Goal: Use online tool/utility: Utilize a website feature to perform a specific function

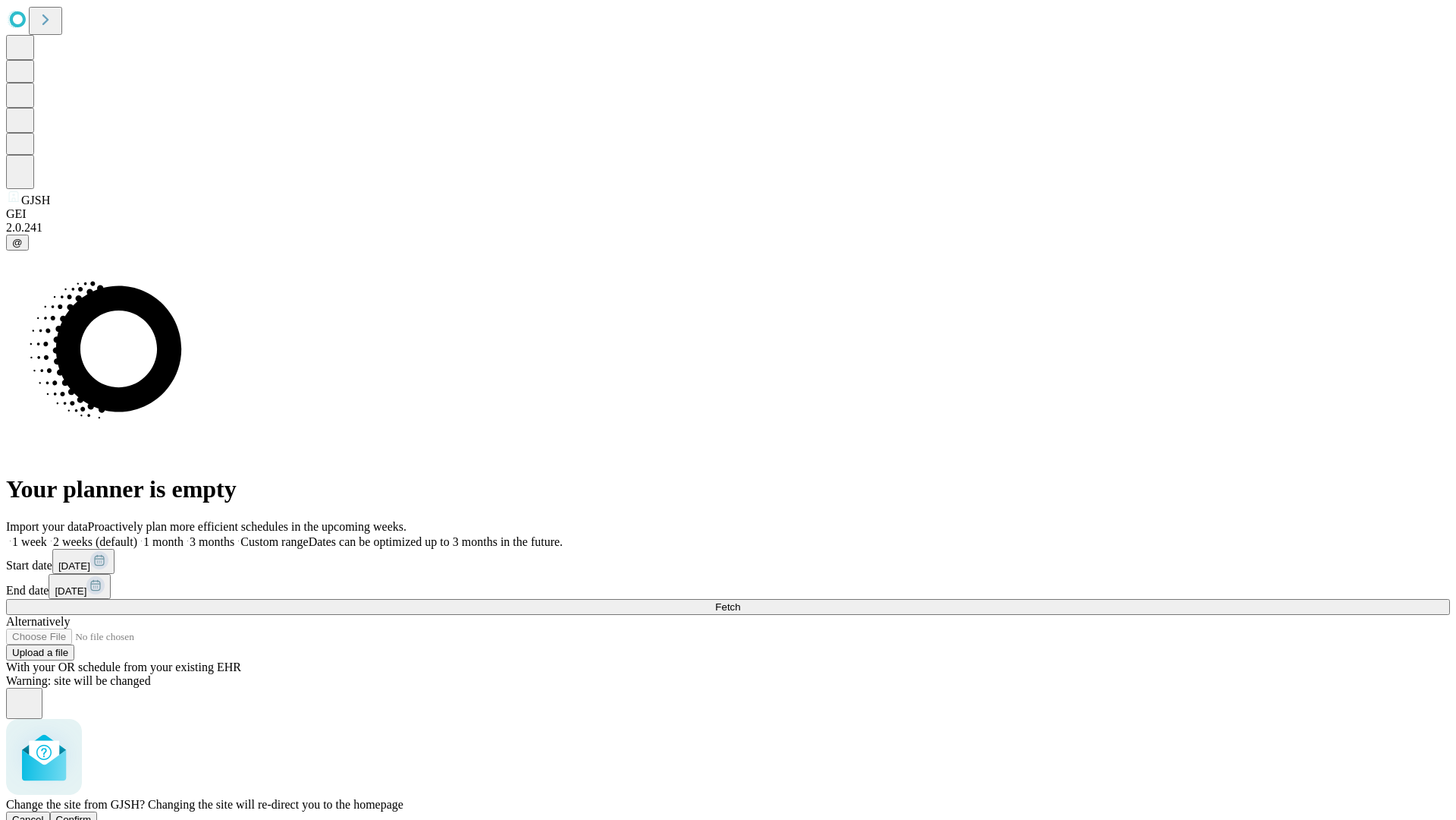
click at [92, 814] on span "Confirm" at bounding box center [74, 819] width 36 height 11
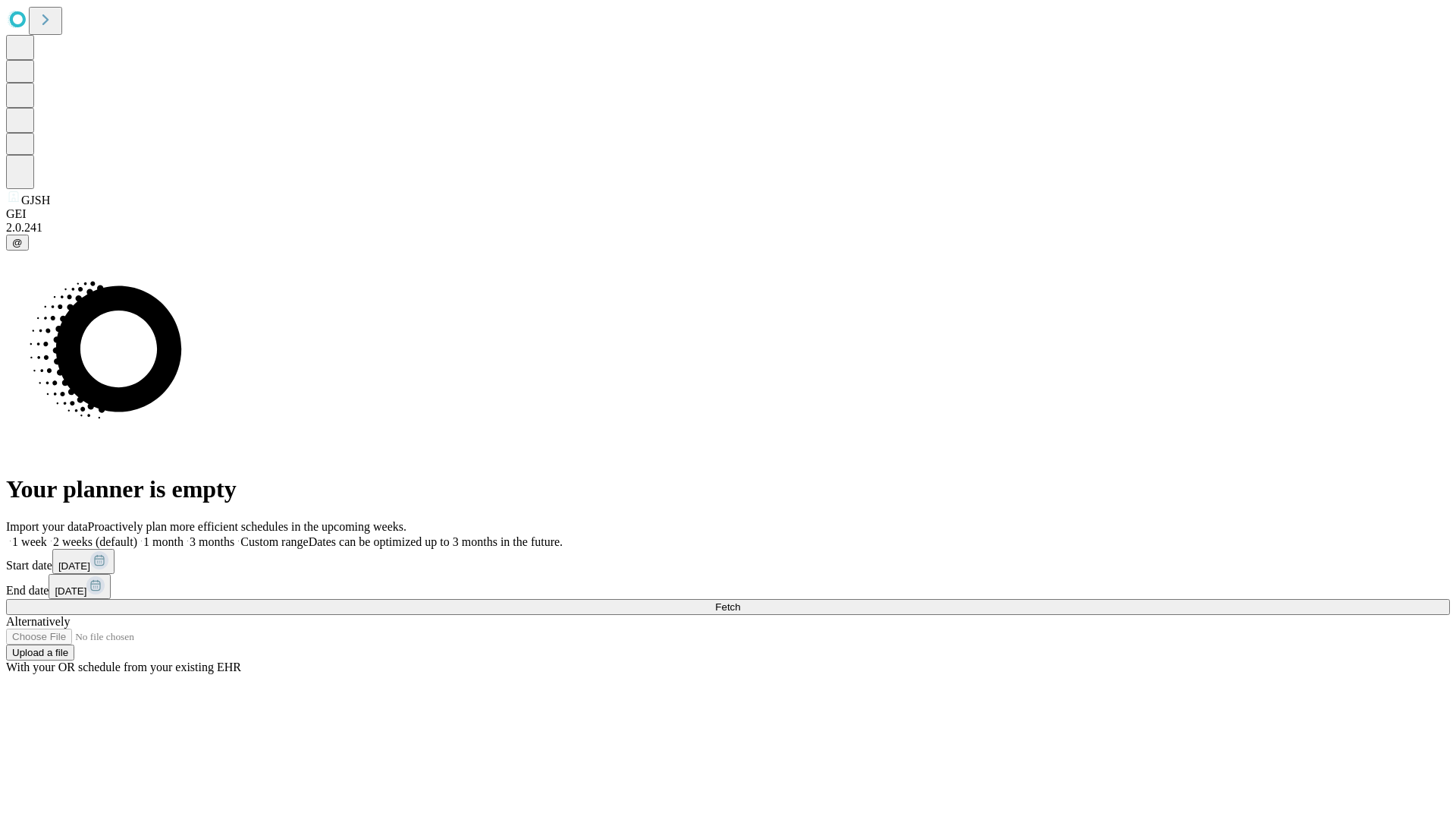
click at [137, 535] on label "2 weeks (default)" at bounding box center [92, 541] width 91 height 13
click at [740, 601] on span "Fetch" at bounding box center [727, 606] width 25 height 11
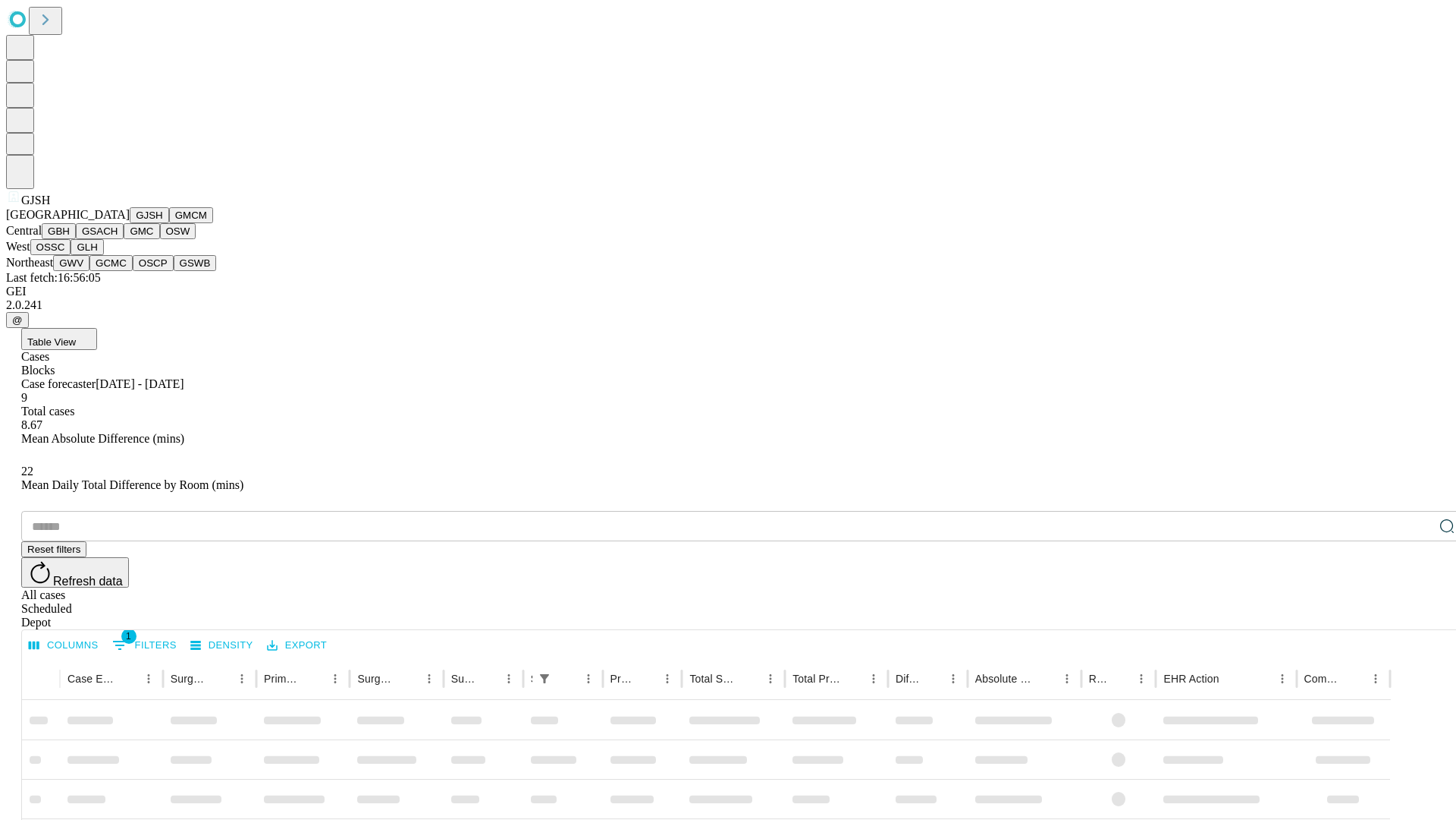
click at [169, 223] on button "GMCM" at bounding box center [191, 215] width 44 height 16
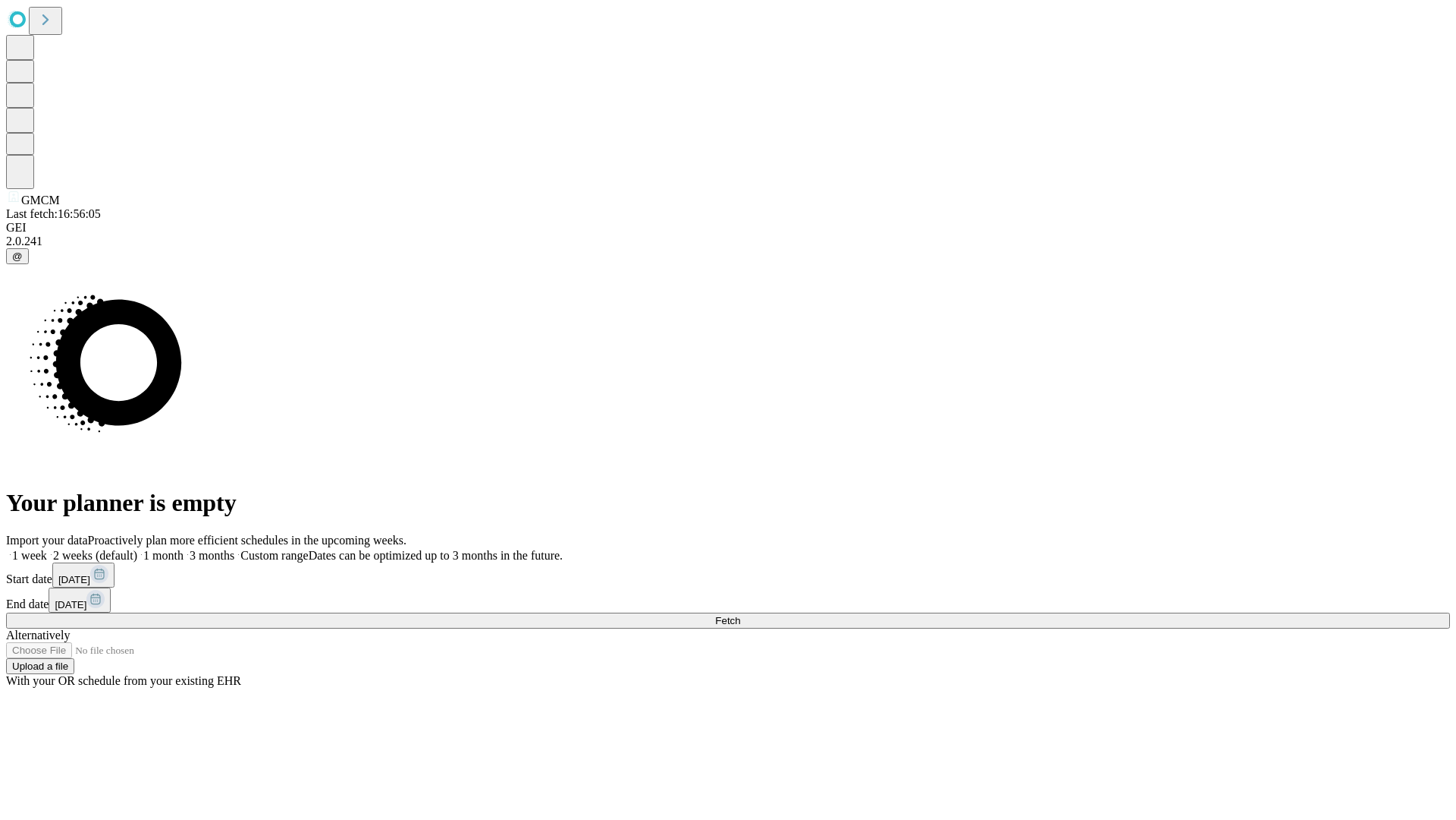
click at [740, 615] on span "Fetch" at bounding box center [727, 620] width 25 height 11
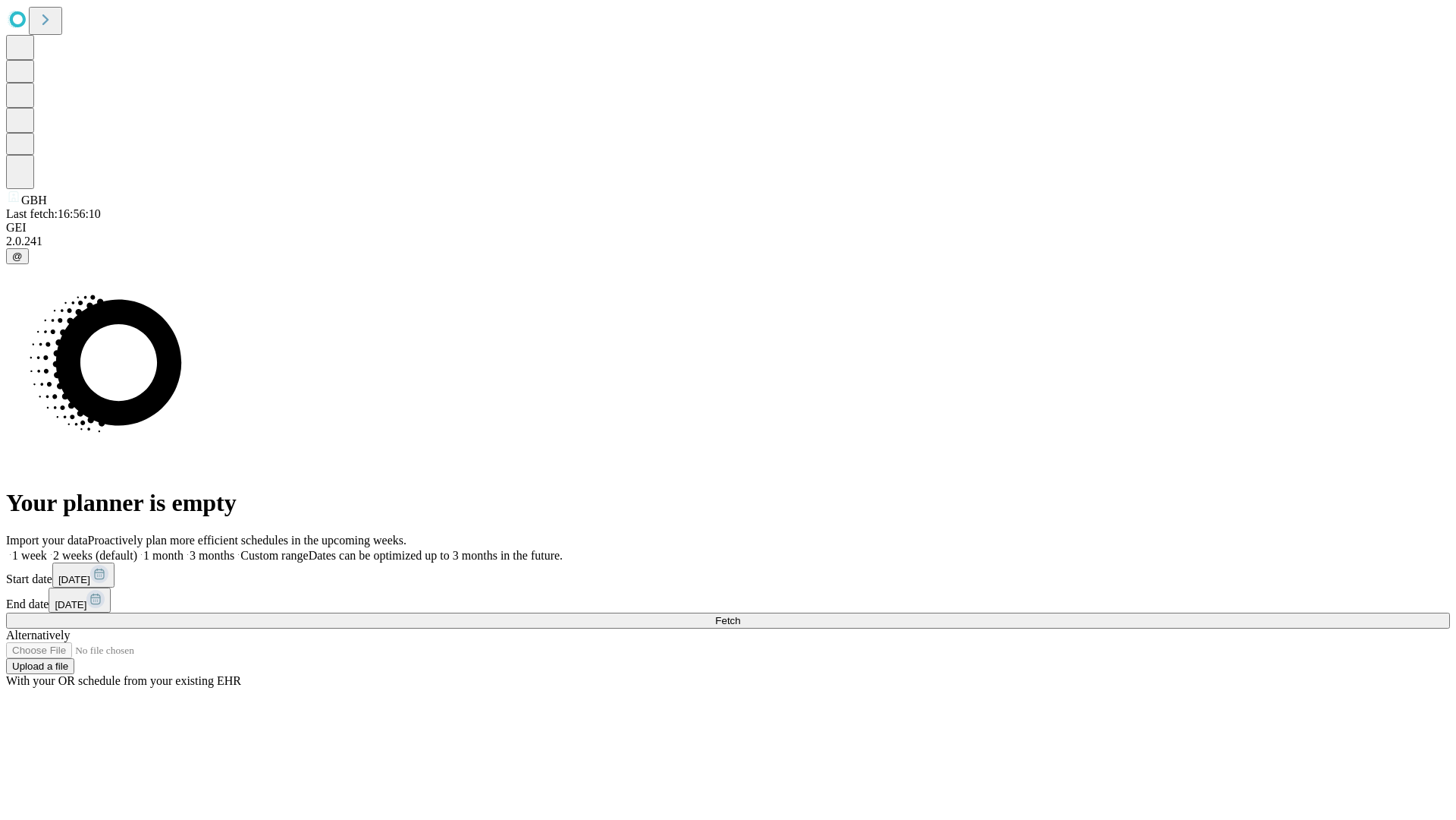
click at [137, 549] on label "2 weeks (default)" at bounding box center [92, 555] width 91 height 13
click at [740, 615] on span "Fetch" at bounding box center [727, 620] width 25 height 11
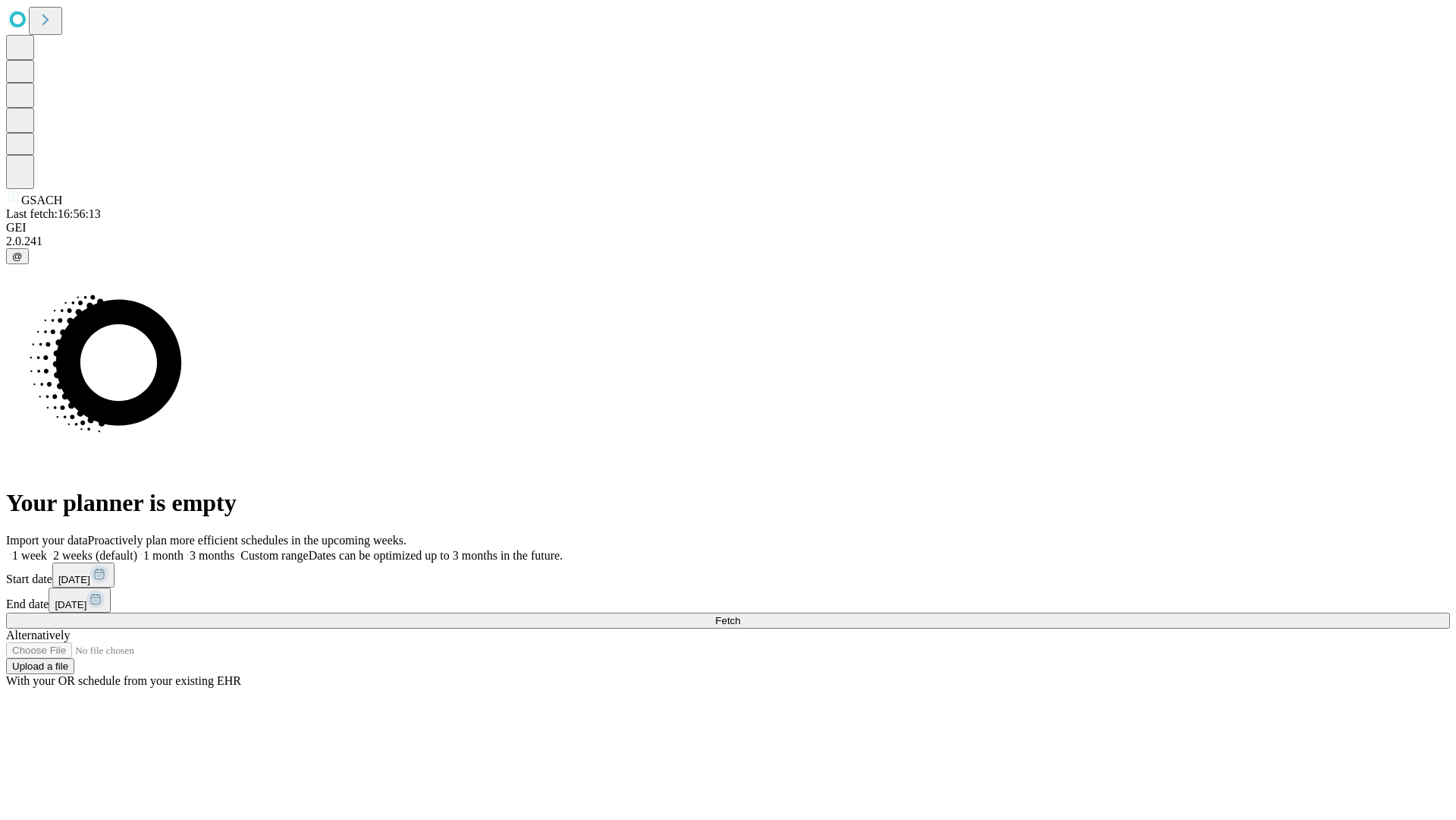
click at [137, 549] on label "2 weeks (default)" at bounding box center [92, 555] width 91 height 13
click at [740, 615] on span "Fetch" at bounding box center [727, 620] width 25 height 11
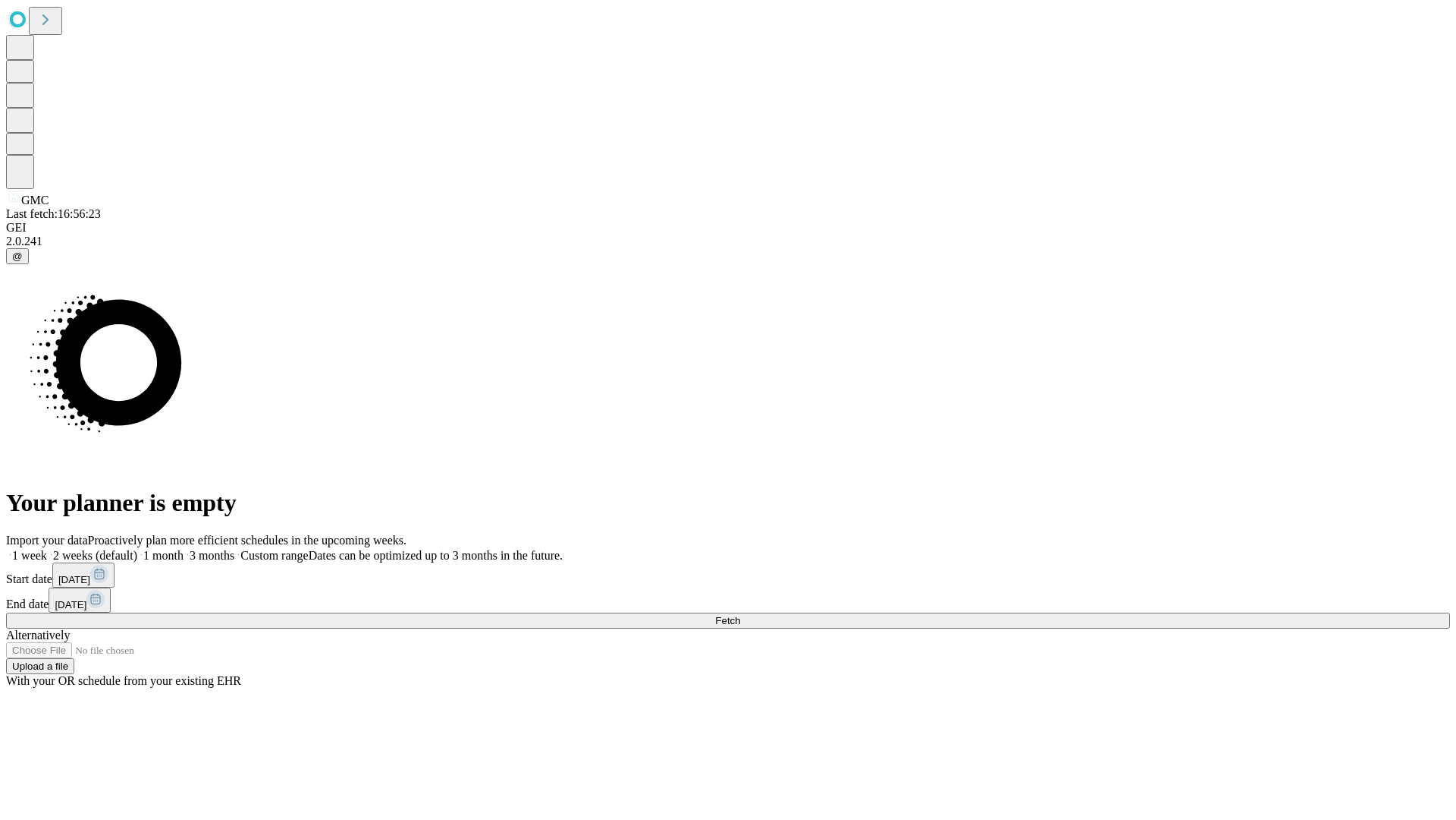
click at [137, 549] on label "2 weeks (default)" at bounding box center [92, 555] width 91 height 13
click at [740, 615] on span "Fetch" at bounding box center [727, 620] width 25 height 11
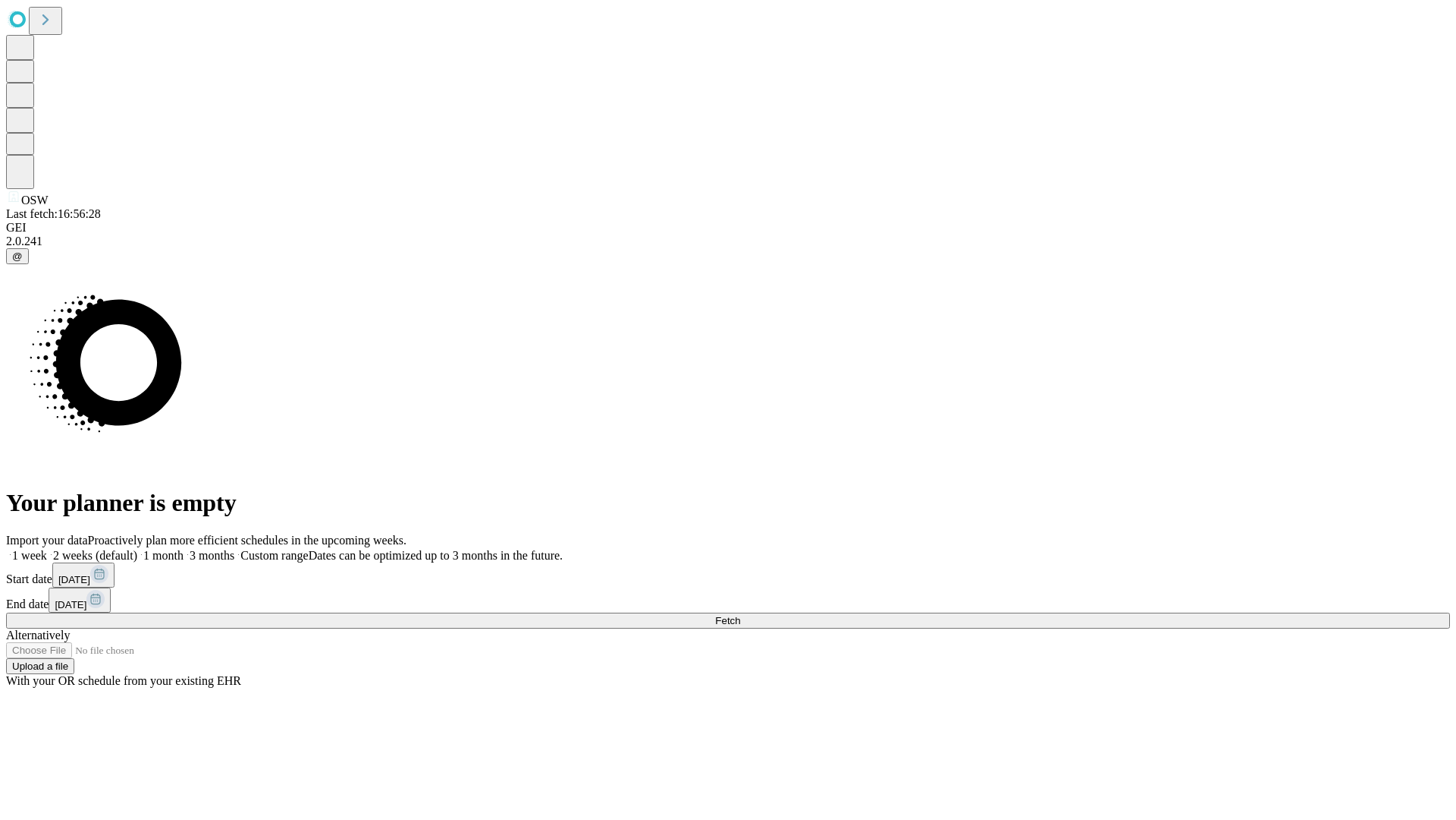
click at [137, 549] on label "2 weeks (default)" at bounding box center [92, 555] width 91 height 13
click at [740, 615] on span "Fetch" at bounding box center [727, 620] width 25 height 11
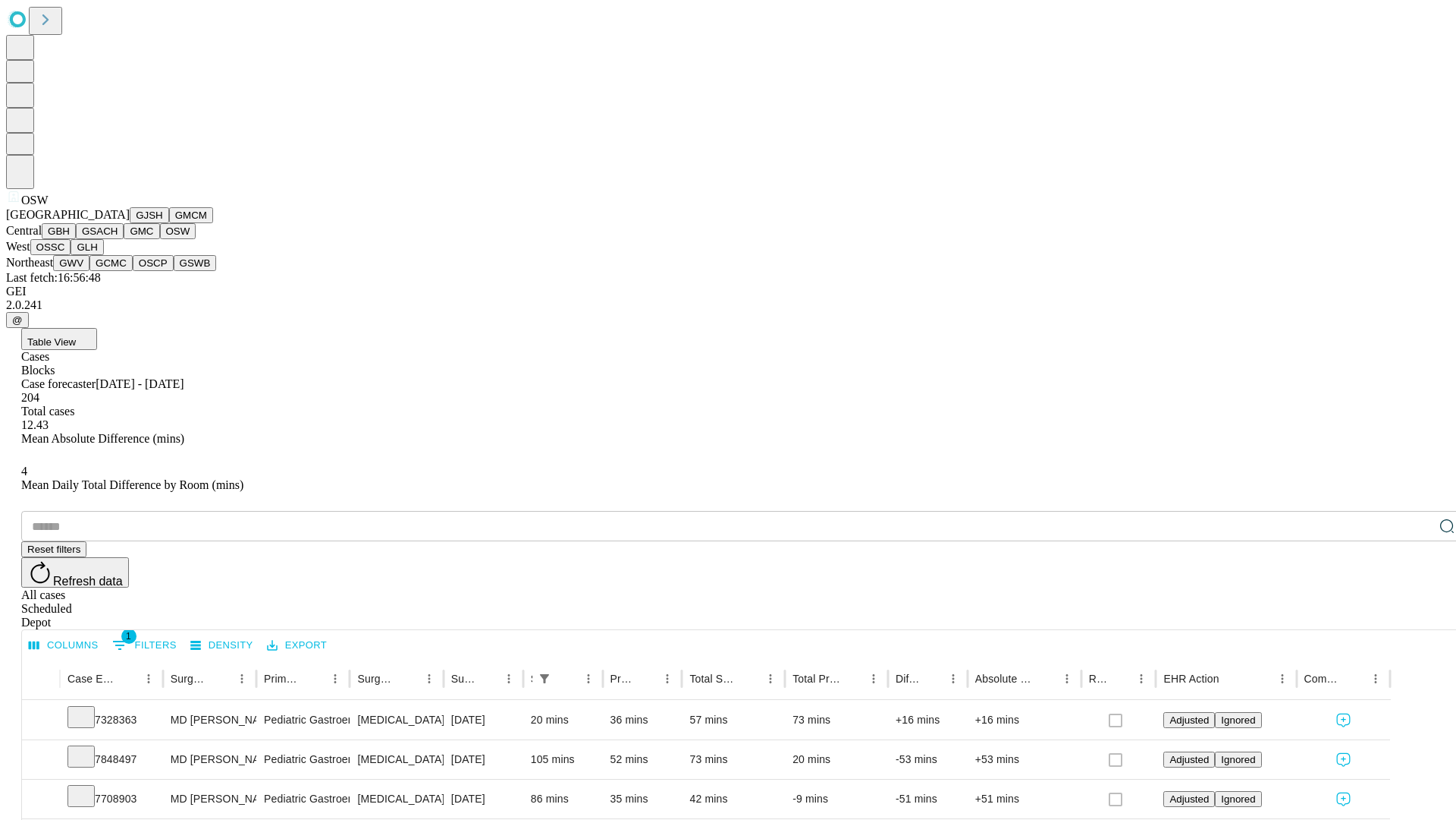
click at [71, 255] on button "OSSC" at bounding box center [50, 247] width 41 height 16
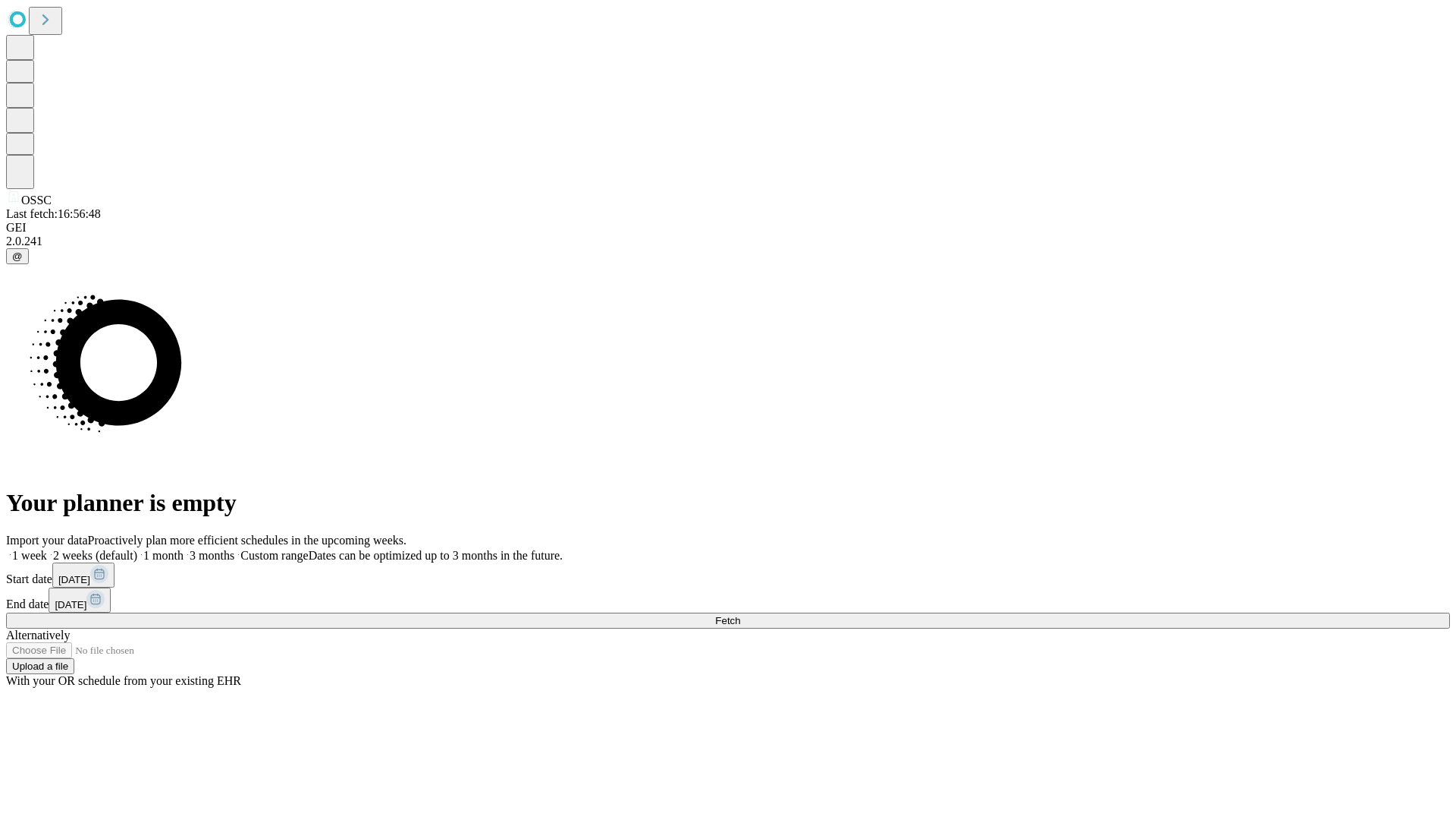
click at [137, 549] on label "2 weeks (default)" at bounding box center [92, 555] width 91 height 13
click at [740, 615] on span "Fetch" at bounding box center [727, 620] width 25 height 11
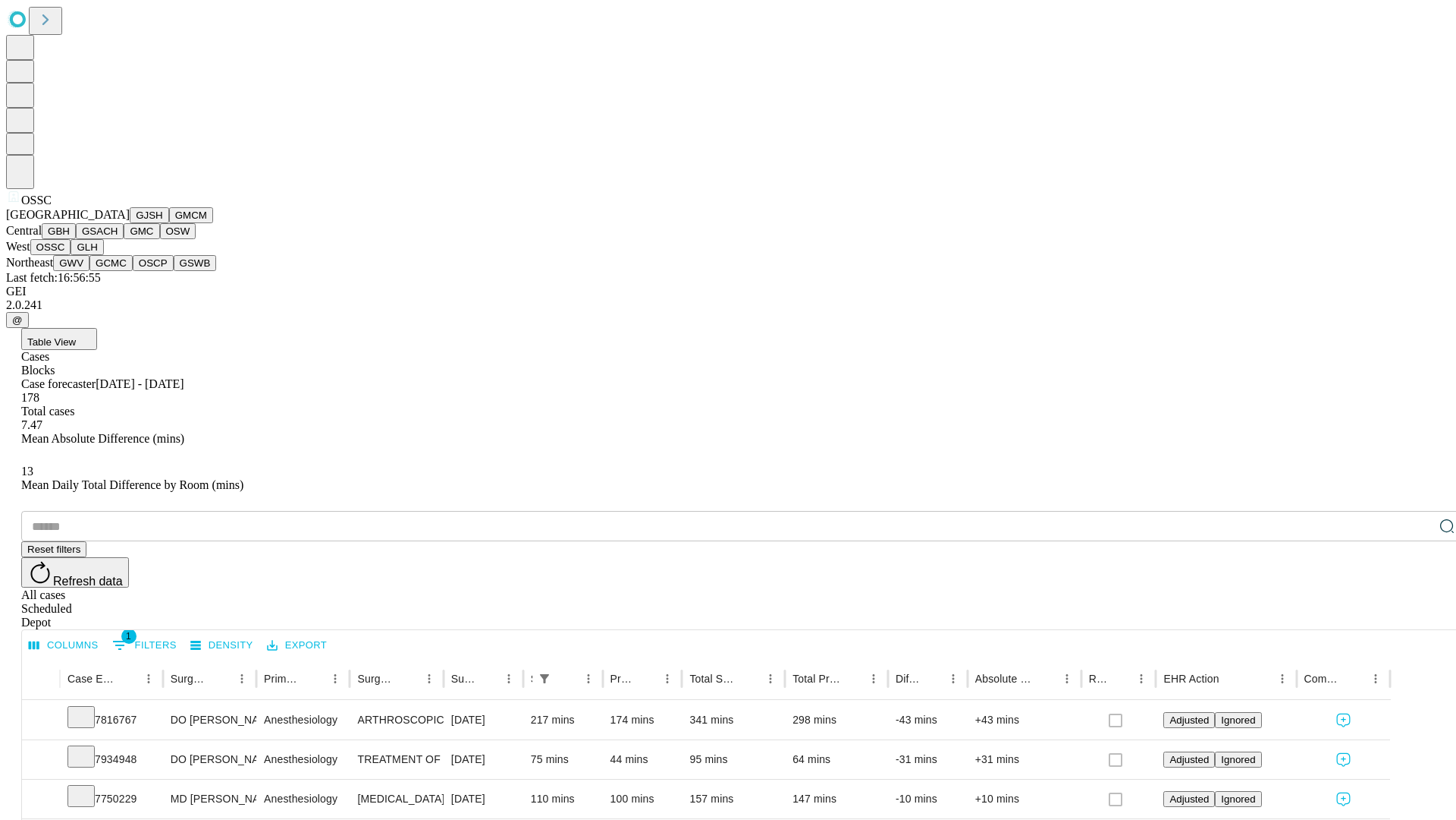
click at [104, 255] on button "GLH" at bounding box center [86, 247] width 33 height 16
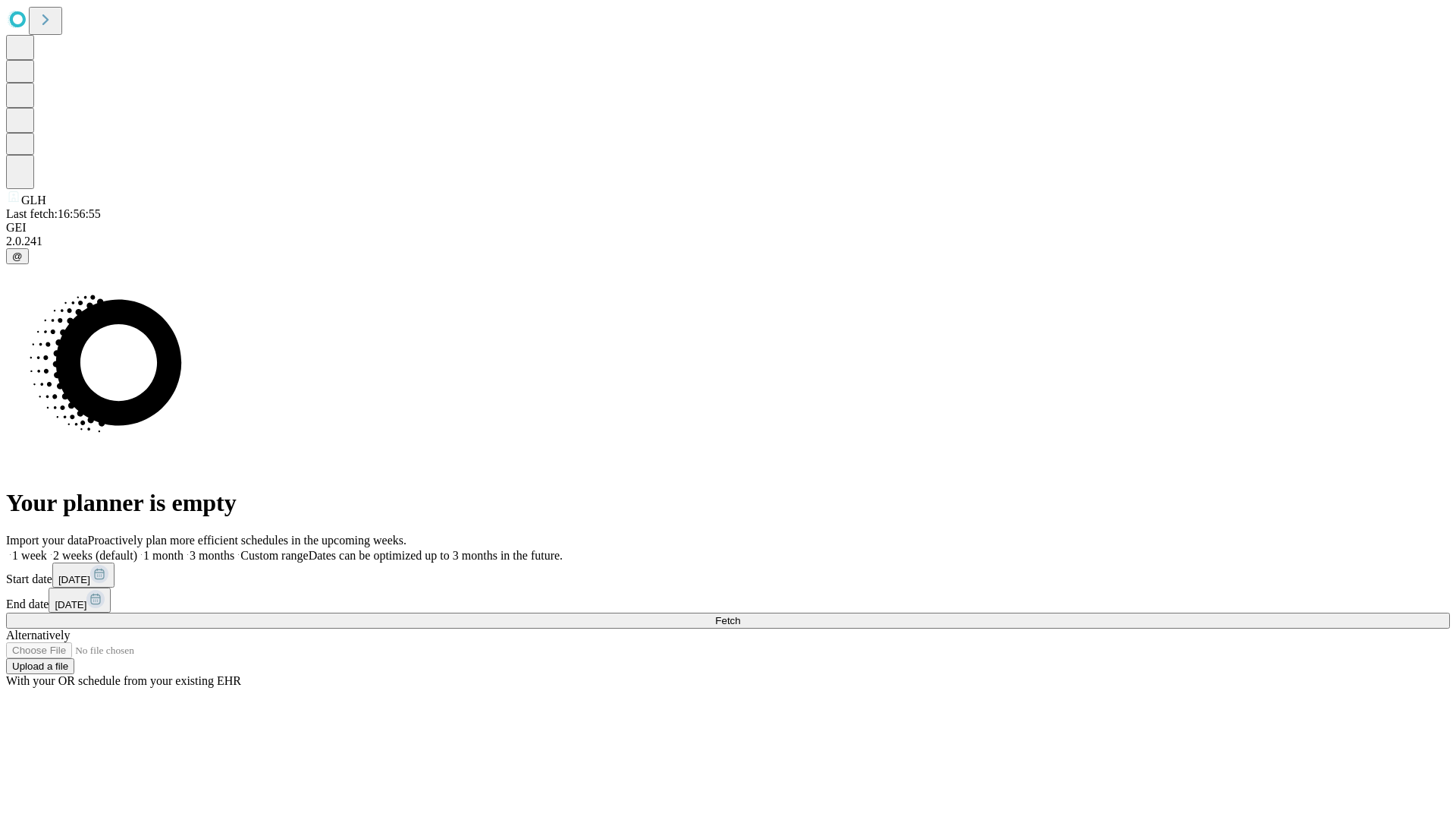
click at [137, 549] on label "2 weeks (default)" at bounding box center [92, 555] width 91 height 13
click at [740, 615] on span "Fetch" at bounding box center [727, 620] width 25 height 11
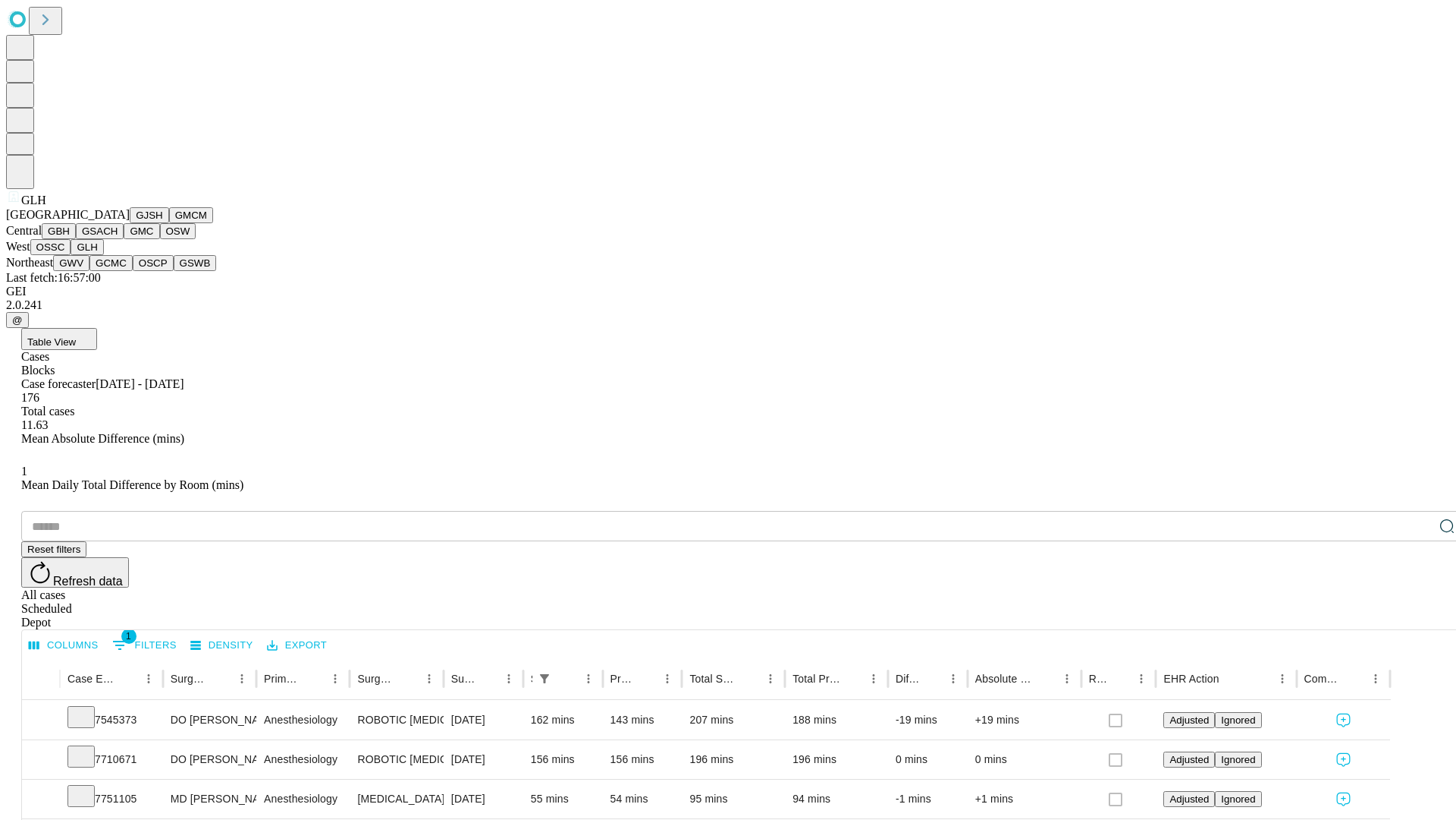
click at [90, 271] on button "GWV" at bounding box center [71, 263] width 37 height 16
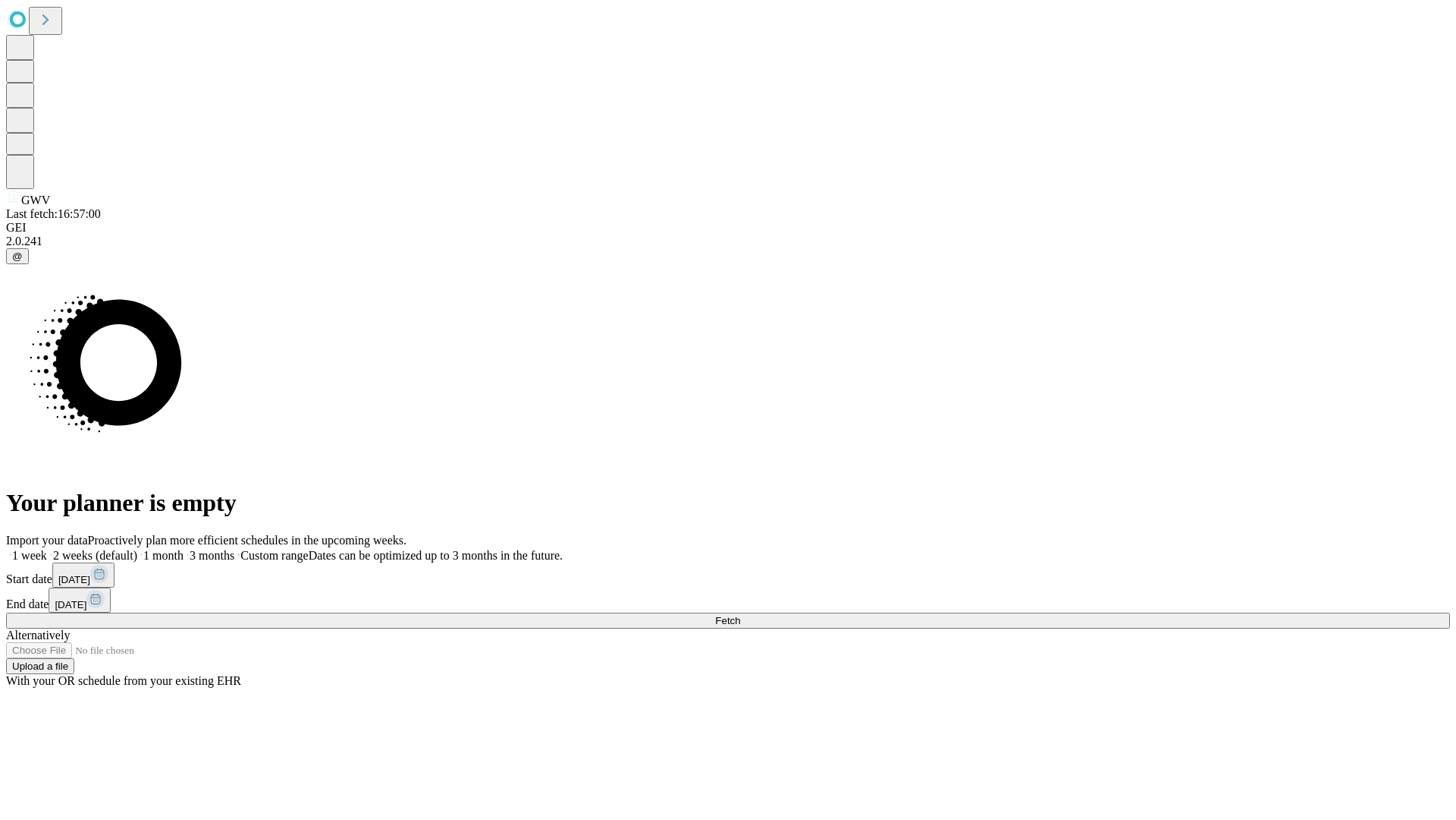
click at [137, 549] on label "2 weeks (default)" at bounding box center [92, 555] width 91 height 13
click at [740, 615] on span "Fetch" at bounding box center [727, 620] width 25 height 11
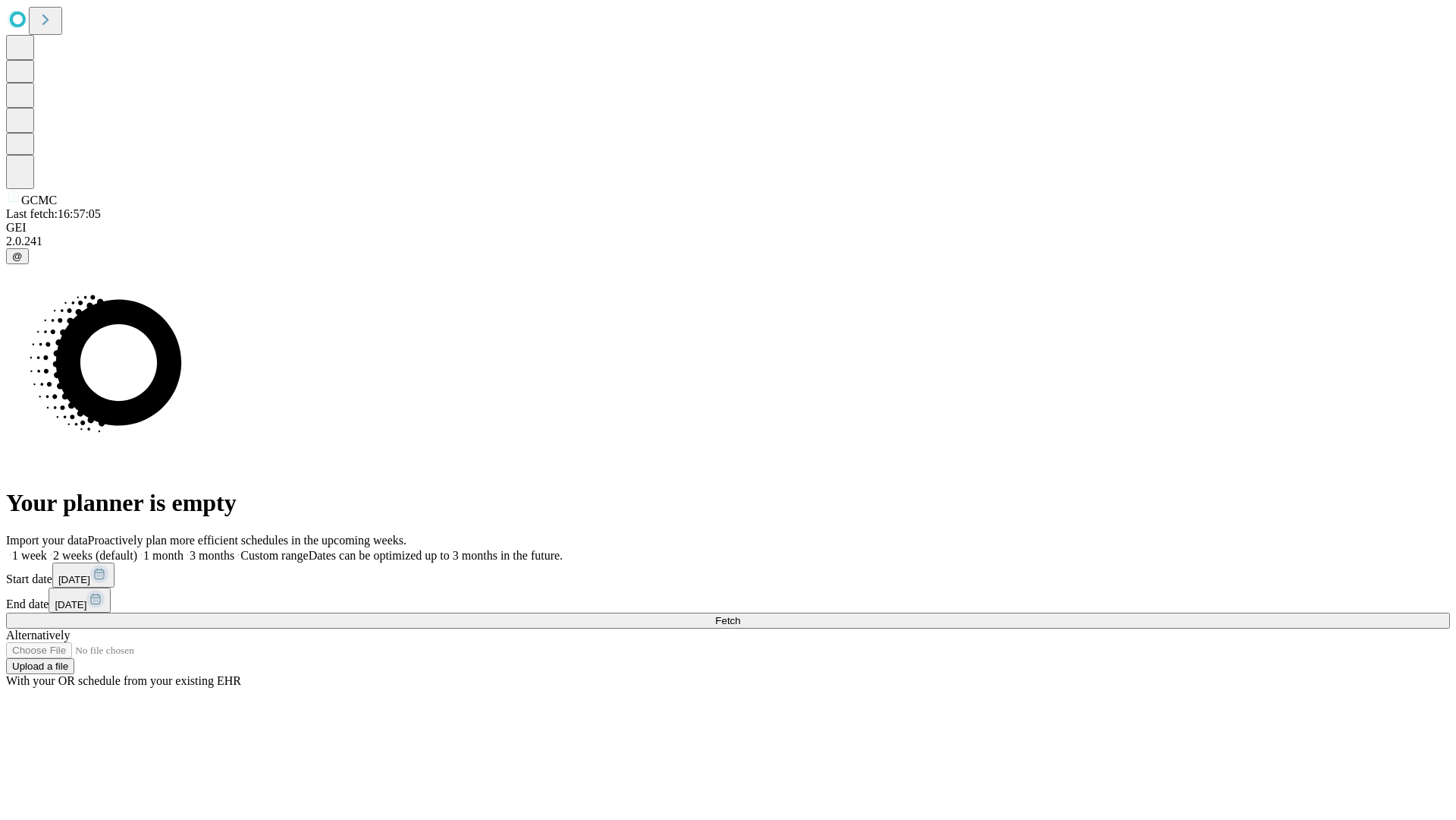
click at [137, 549] on label "2 weeks (default)" at bounding box center [92, 555] width 91 height 13
click at [740, 615] on span "Fetch" at bounding box center [727, 620] width 25 height 11
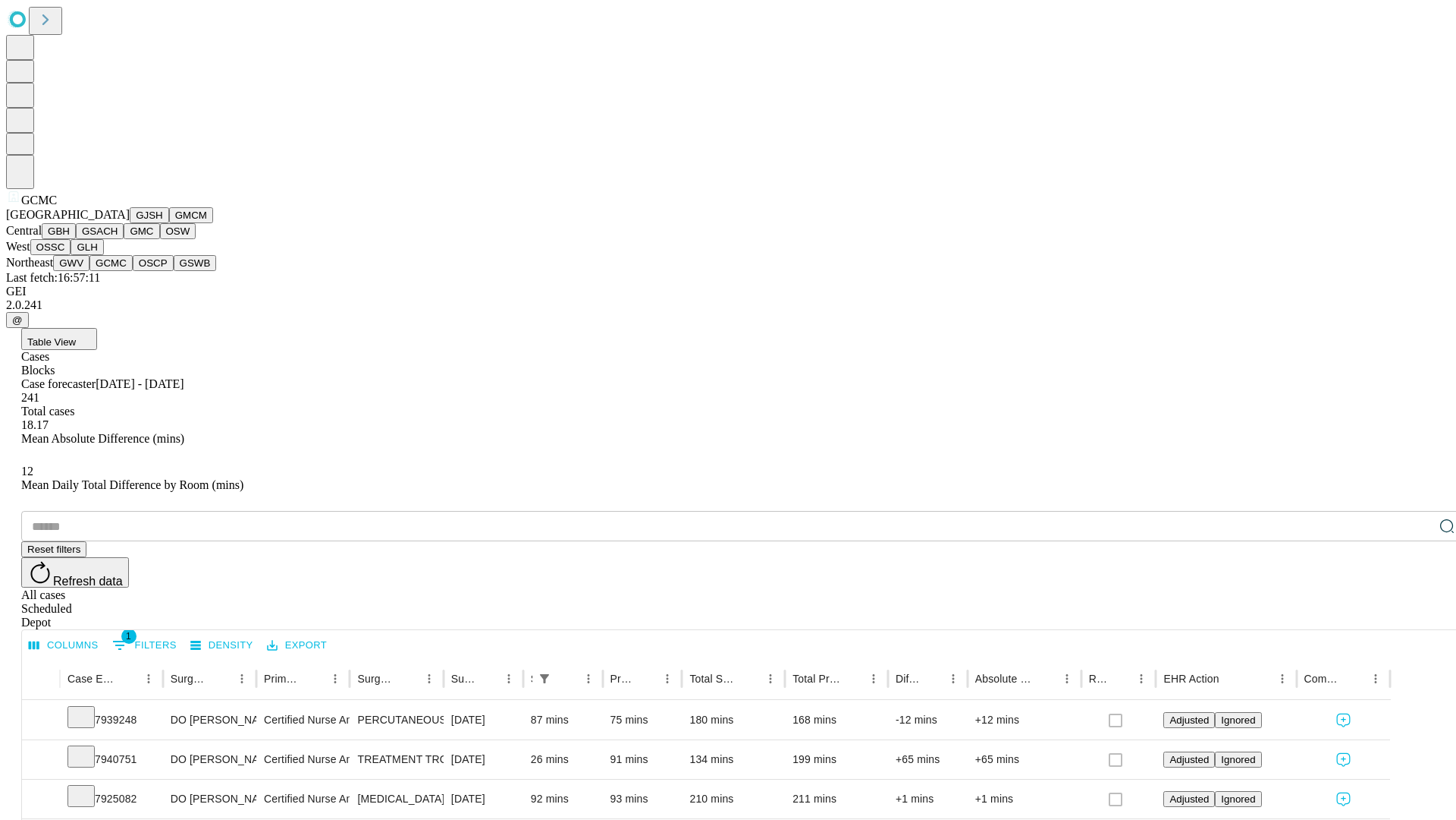
click at [133, 271] on button "OSCP" at bounding box center [153, 263] width 41 height 16
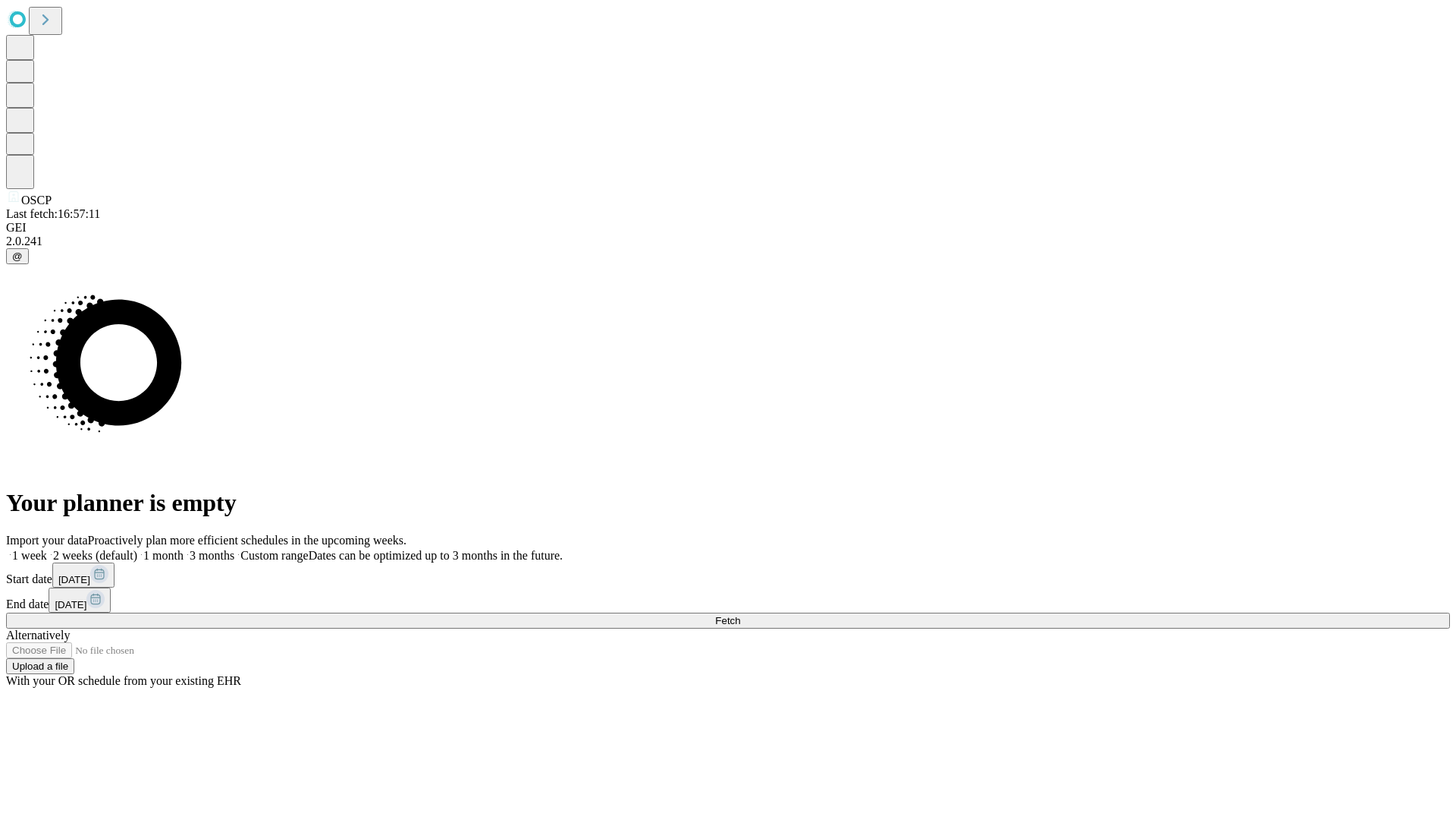
click at [137, 549] on label "2 weeks (default)" at bounding box center [92, 555] width 91 height 13
click at [740, 615] on span "Fetch" at bounding box center [727, 620] width 25 height 11
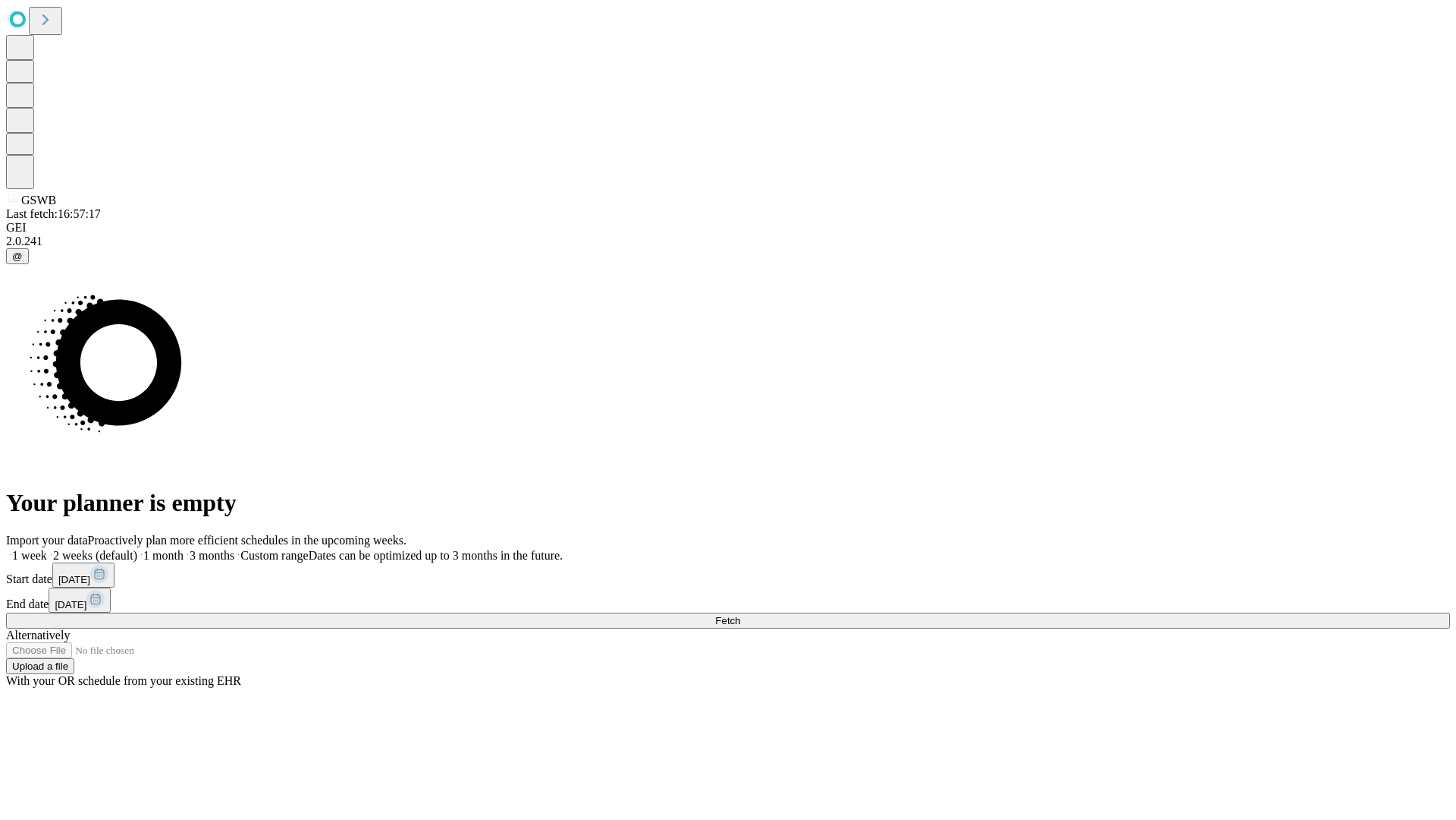
click at [740, 615] on span "Fetch" at bounding box center [727, 620] width 25 height 11
